Goal: Task Accomplishment & Management: Manage account settings

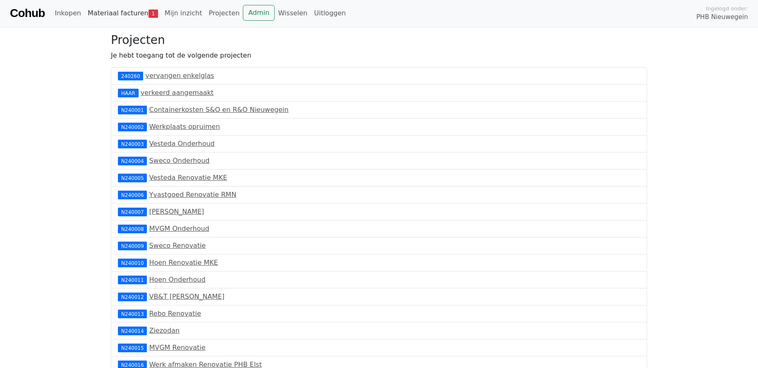
click at [125, 19] on link "Materiaal facturen 1" at bounding box center [122, 13] width 77 height 17
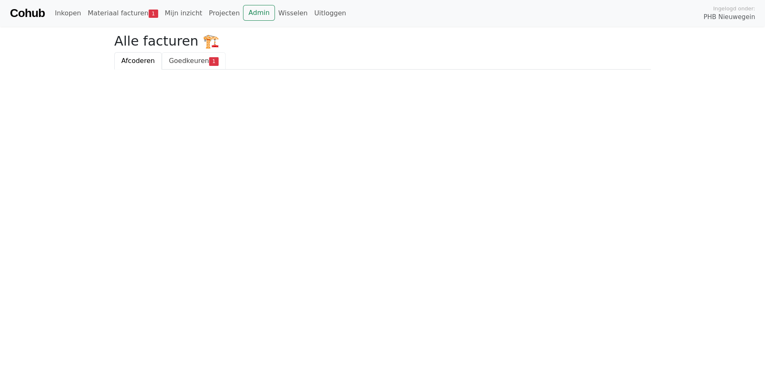
click at [190, 63] on span "Goedkeuren" at bounding box center [189, 61] width 40 height 8
